Goal: Task Accomplishment & Management: Manage account settings

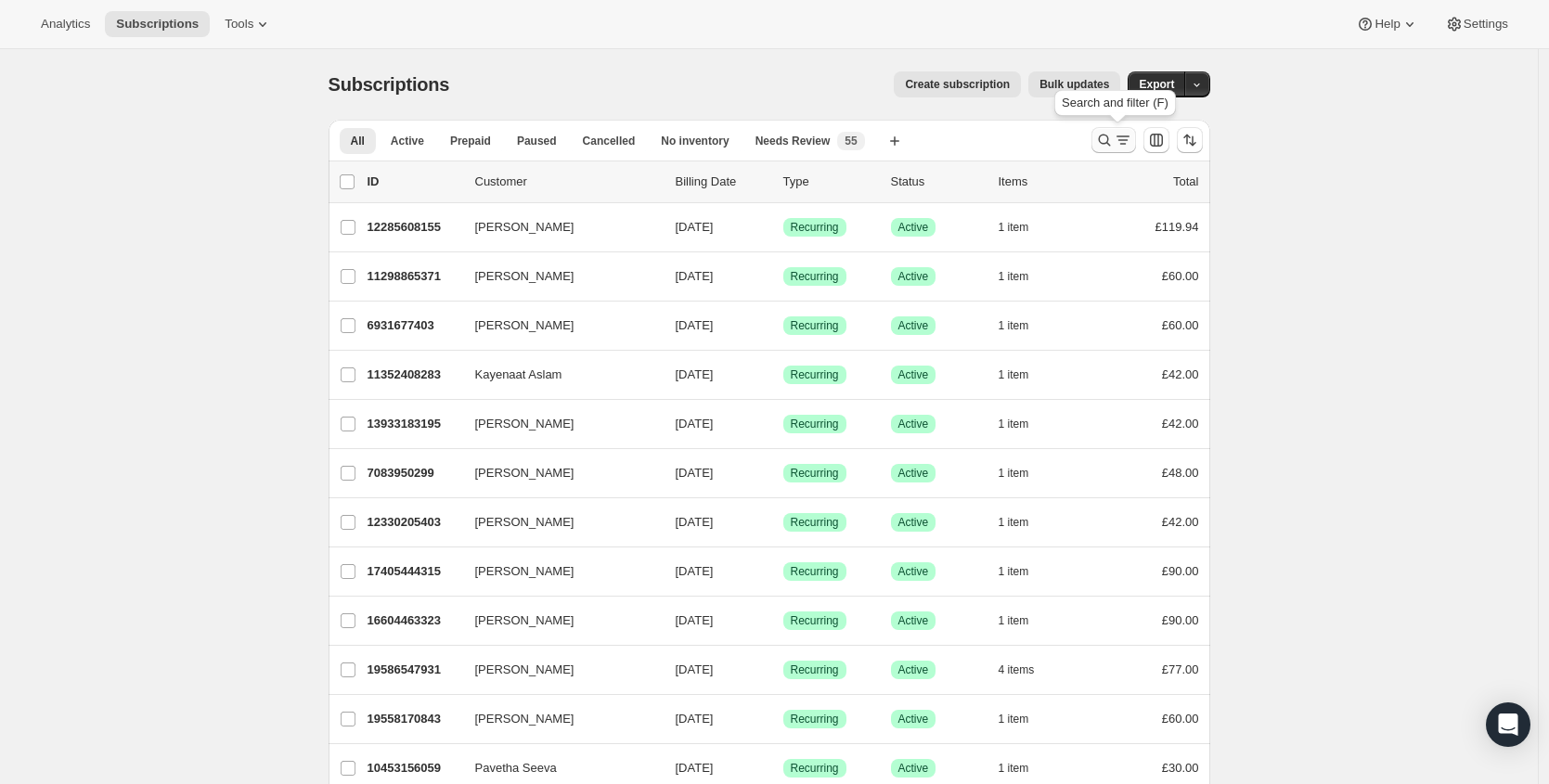
click at [1102, 141] on icon "Search and filter results" at bounding box center [1104, 140] width 19 height 19
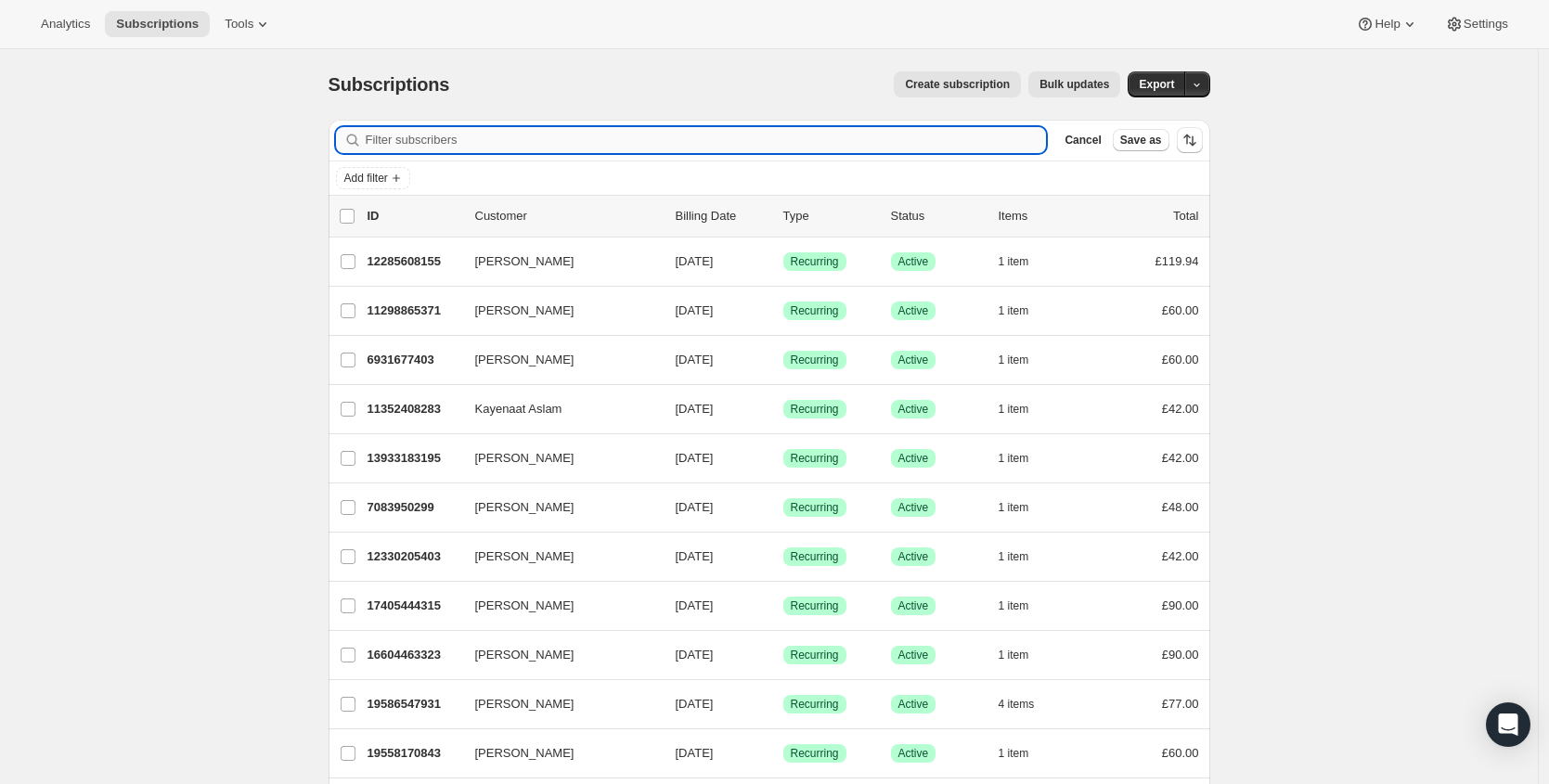
click at [685, 135] on input "Filter subscribers" at bounding box center [706, 140] width 681 height 26
paste input "[EMAIL_ADDRESS][DOMAIN_NAME]"
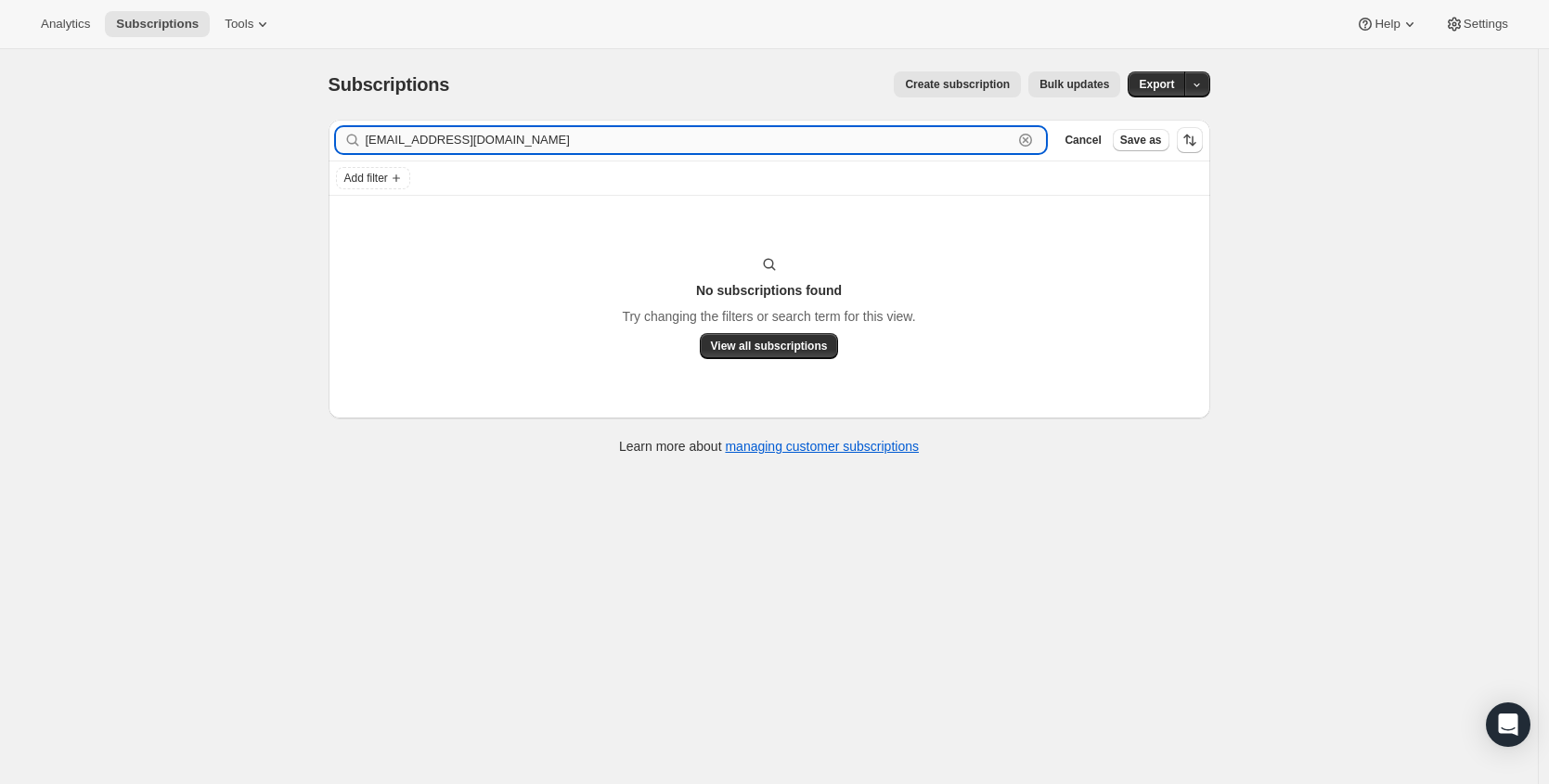
click at [864, 134] on input "[EMAIL_ADDRESS][DOMAIN_NAME]" at bounding box center [689, 140] width 648 height 26
click at [864, 134] on input "Kelsehbr16@me.com" at bounding box center [689, 140] width 648 height 26
click at [864, 133] on input "Kelsehbr16@me.com" at bounding box center [689, 140] width 648 height 26
paste input "y"
type input "Kelseybr16@me.com"
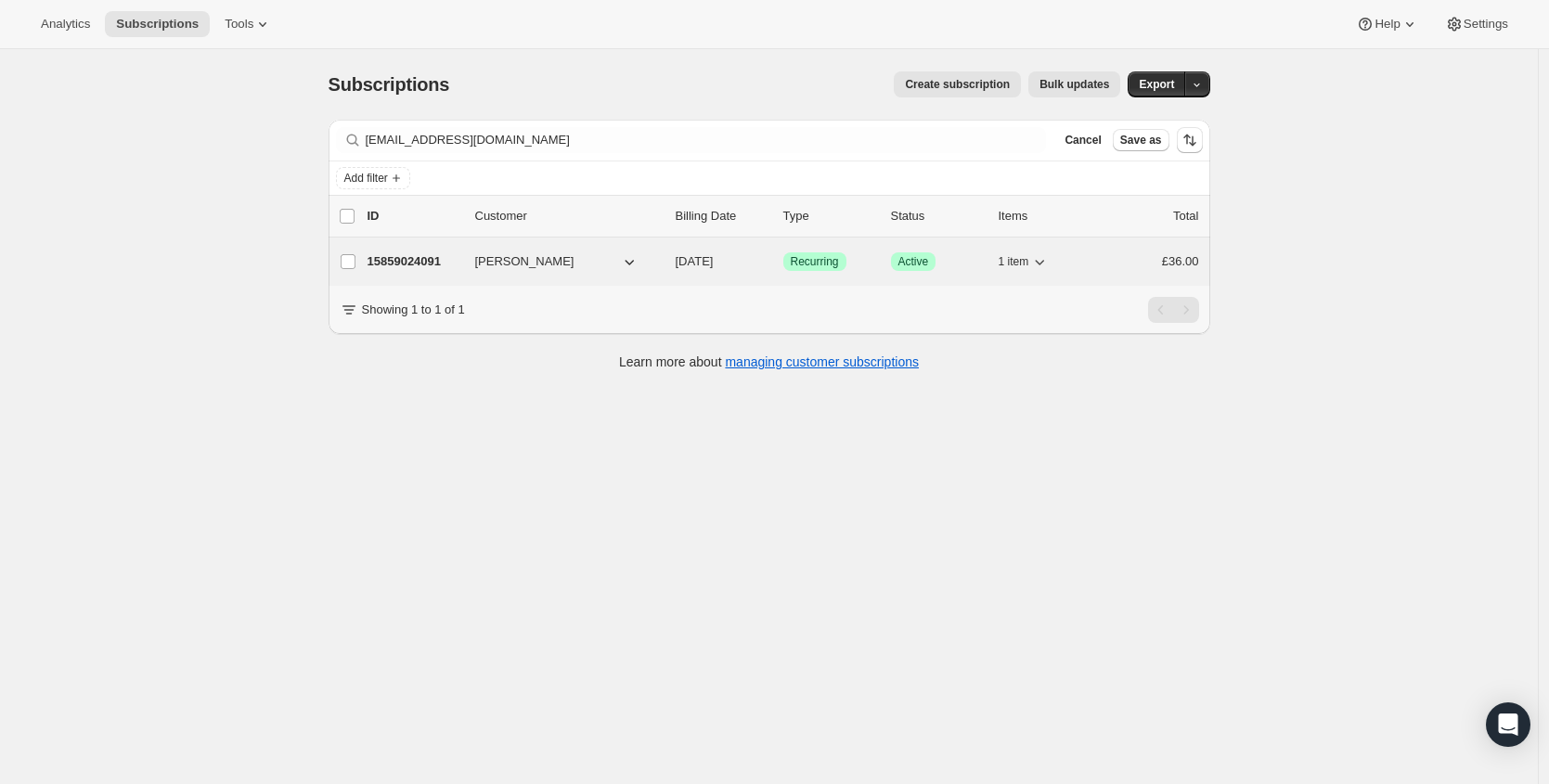
click at [436, 265] on p "15859024091" at bounding box center [414, 261] width 93 height 19
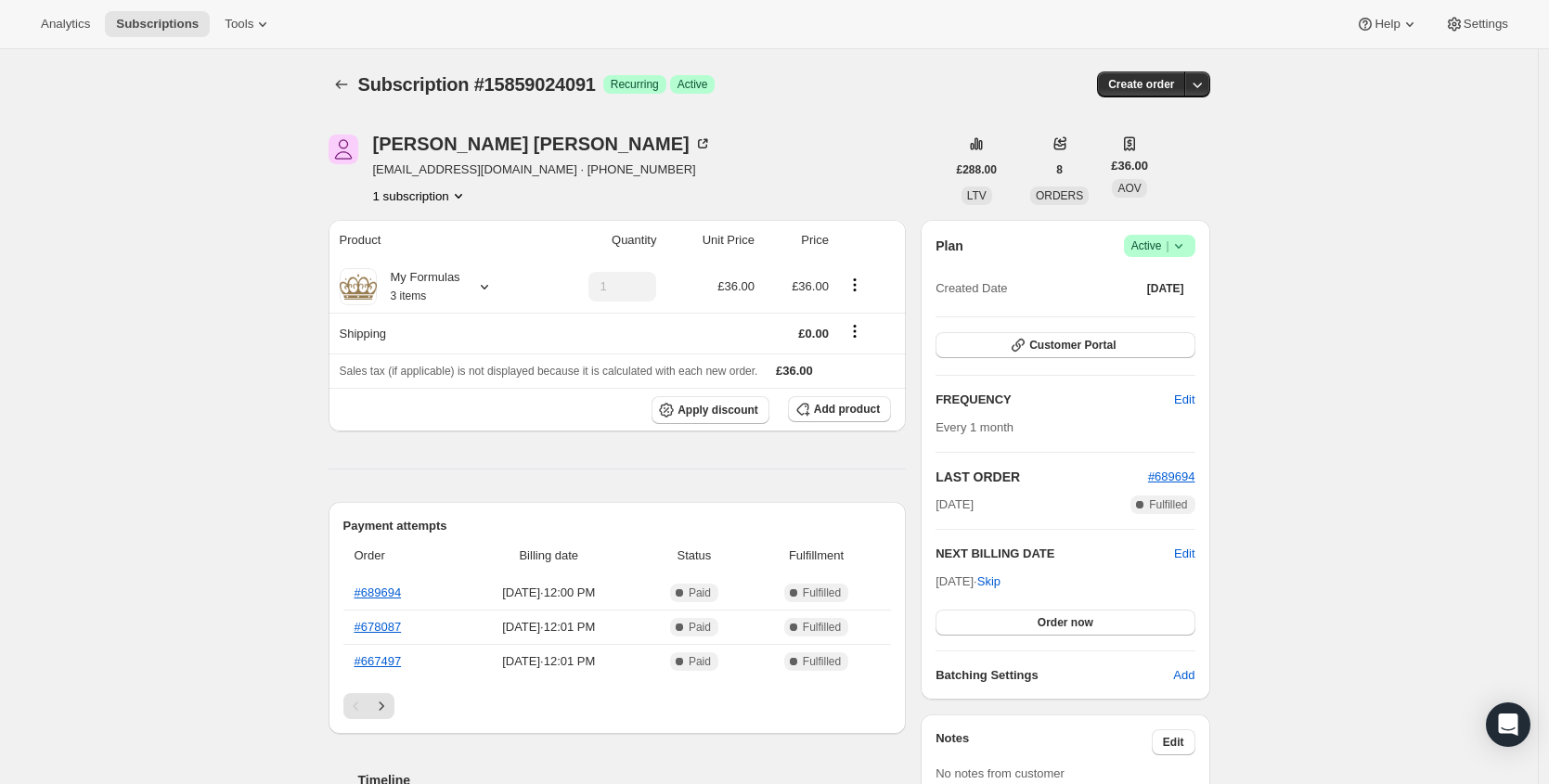
click at [566, 169] on span "kelseybr16@me.com · +447802416790" at bounding box center [543, 169] width 339 height 19
